Goal: Information Seeking & Learning: Learn about a topic

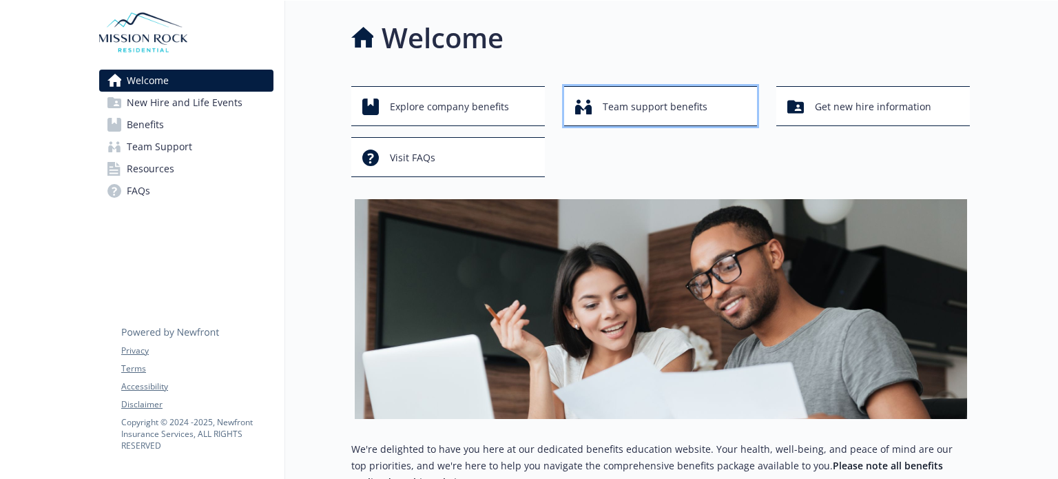
click at [703, 110] on span "Team support benefits" at bounding box center [655, 107] width 105 height 26
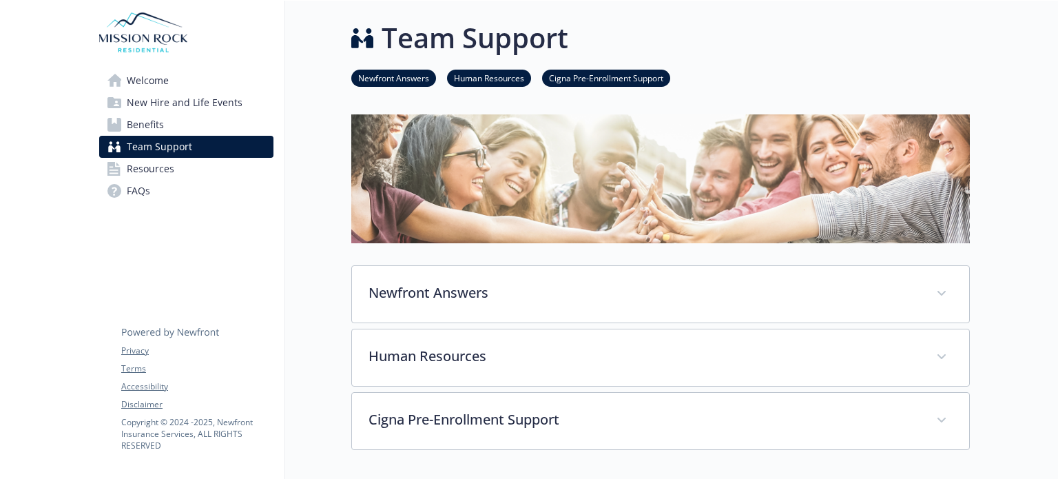
click at [129, 124] on span "Benefits" at bounding box center [145, 125] width 37 height 22
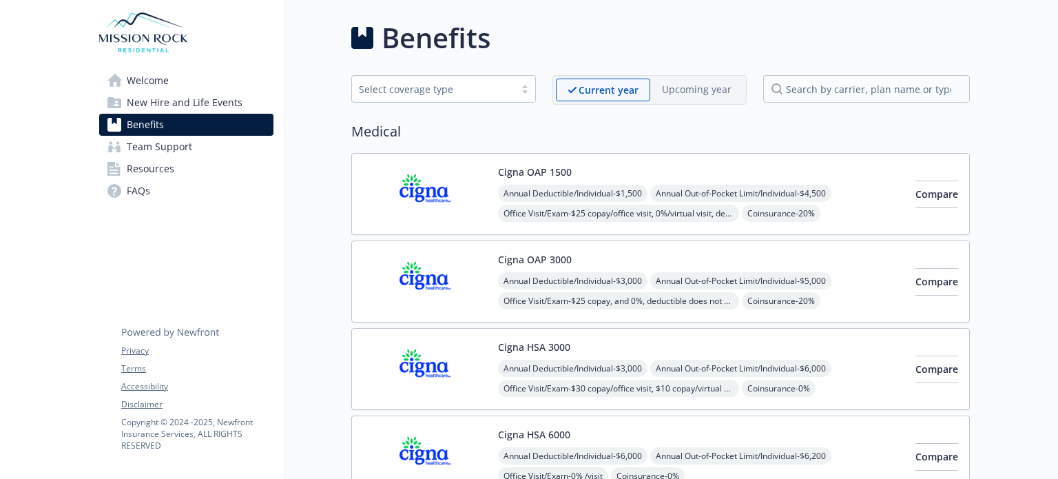
click at [212, 117] on link "Benefits" at bounding box center [186, 125] width 174 height 22
click at [212, 104] on span "New Hire and Life Events" at bounding box center [185, 103] width 116 height 22
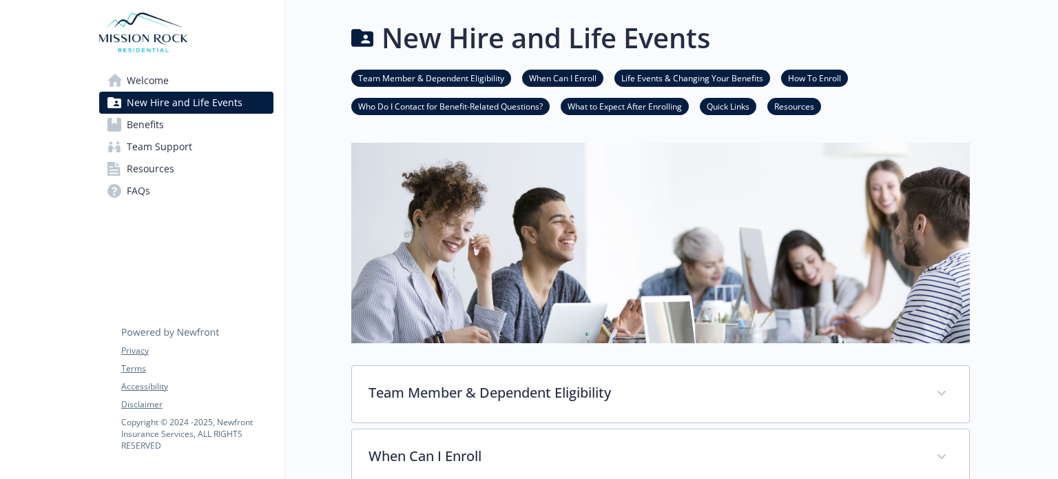
click at [457, 78] on link "Team Member & Dependent Eligibility" at bounding box center [431, 77] width 160 height 13
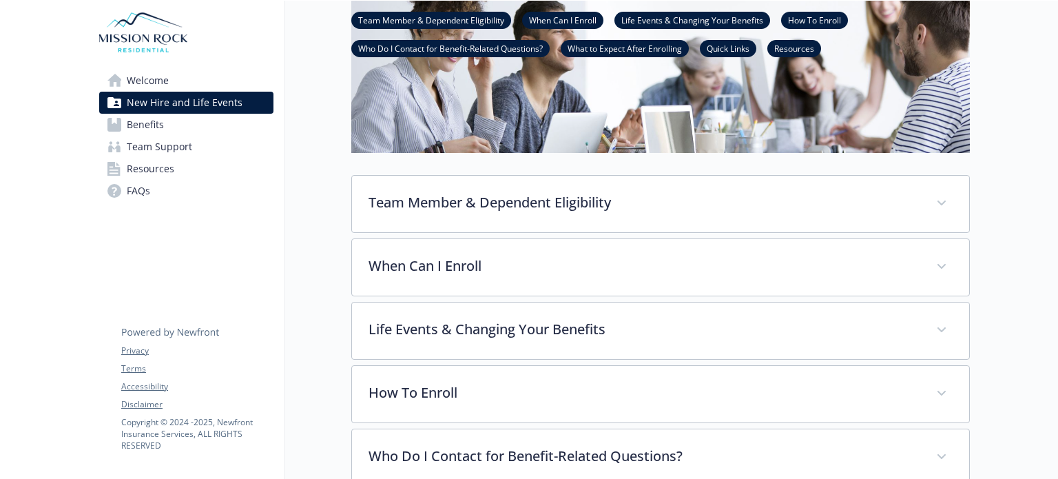
scroll to position [0, 10]
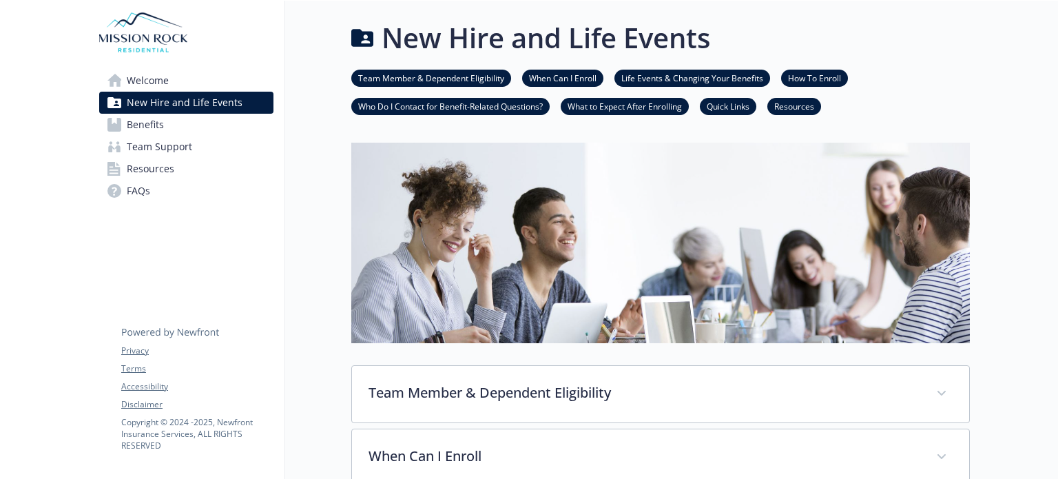
drag, startPoint x: 568, startPoint y: 122, endPoint x: 566, endPoint y: 48, distance: 74.4
